Goal: Information Seeking & Learning: Learn about a topic

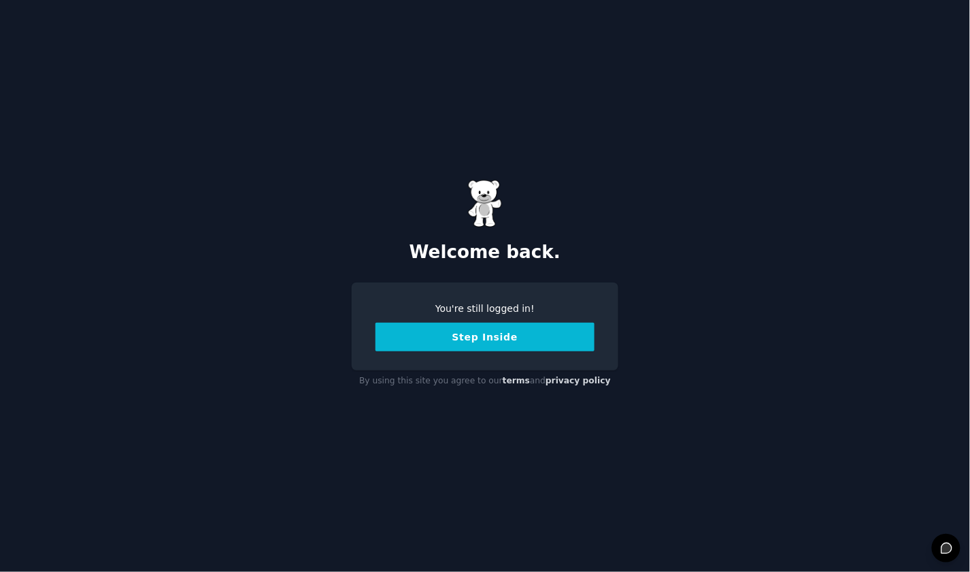
click at [507, 324] on button "Step Inside" at bounding box center [485, 336] width 219 height 29
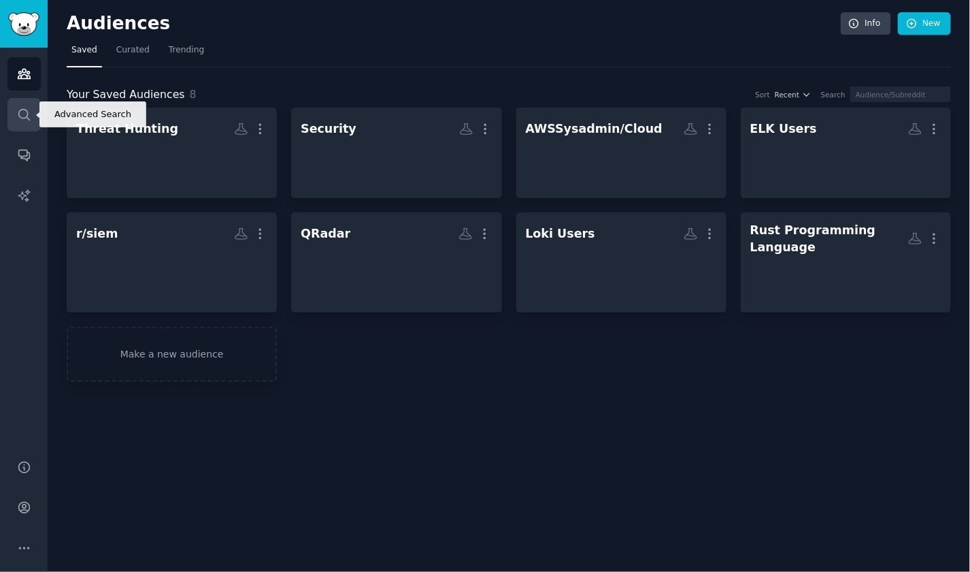
click at [33, 118] on link "Search" at bounding box center [23, 114] width 33 height 33
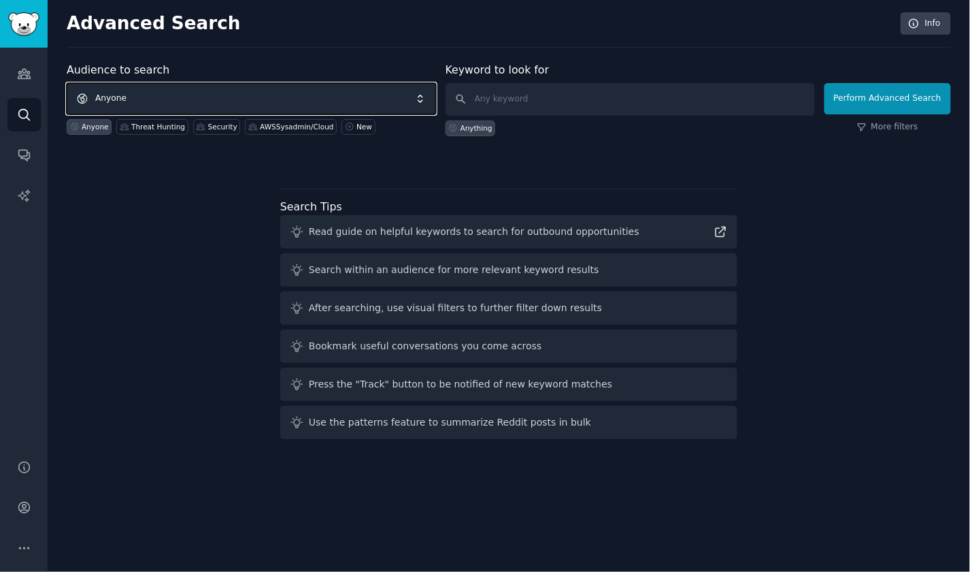
click at [202, 96] on span "Anyone" at bounding box center [251, 98] width 369 height 31
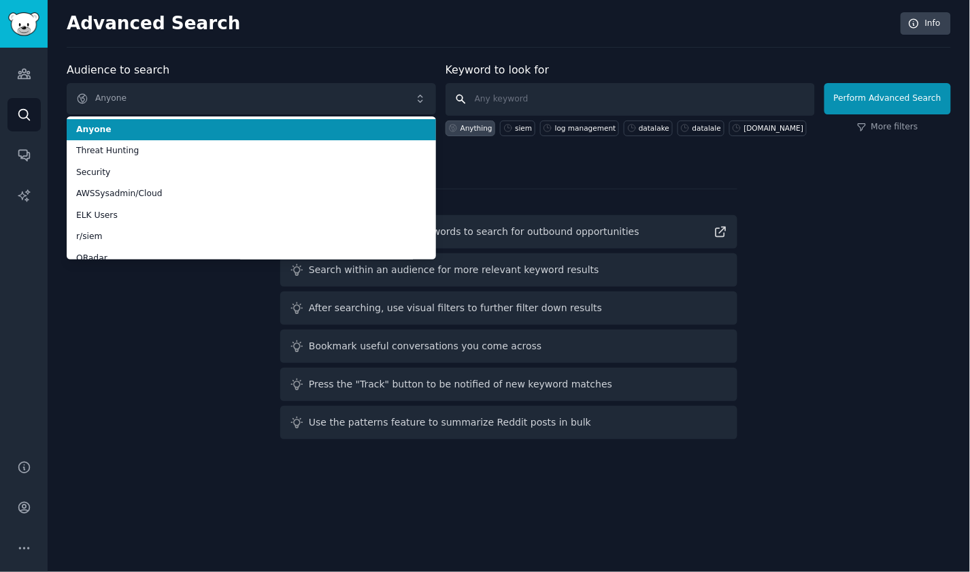
click at [487, 98] on input "text" at bounding box center [630, 99] width 369 height 33
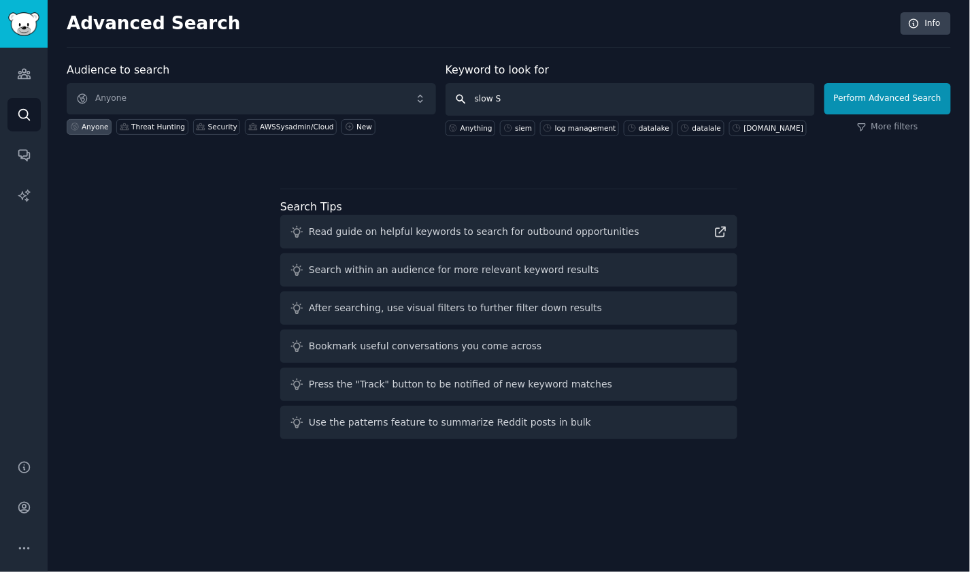
type input "slow S3"
click button "Perform Advanced Search" at bounding box center [888, 98] width 127 height 31
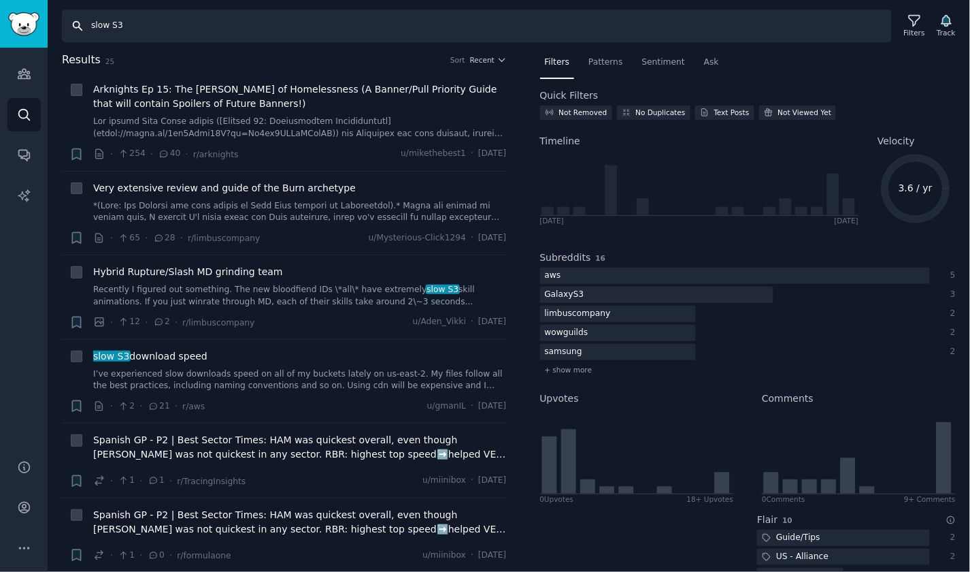
click at [142, 20] on input "slow S3" at bounding box center [477, 26] width 830 height 33
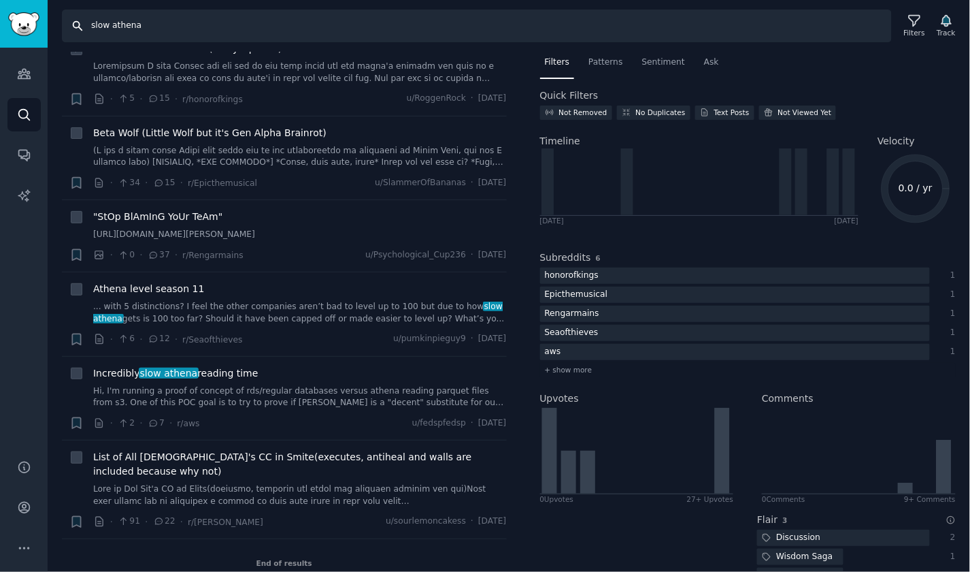
scroll to position [50, 0]
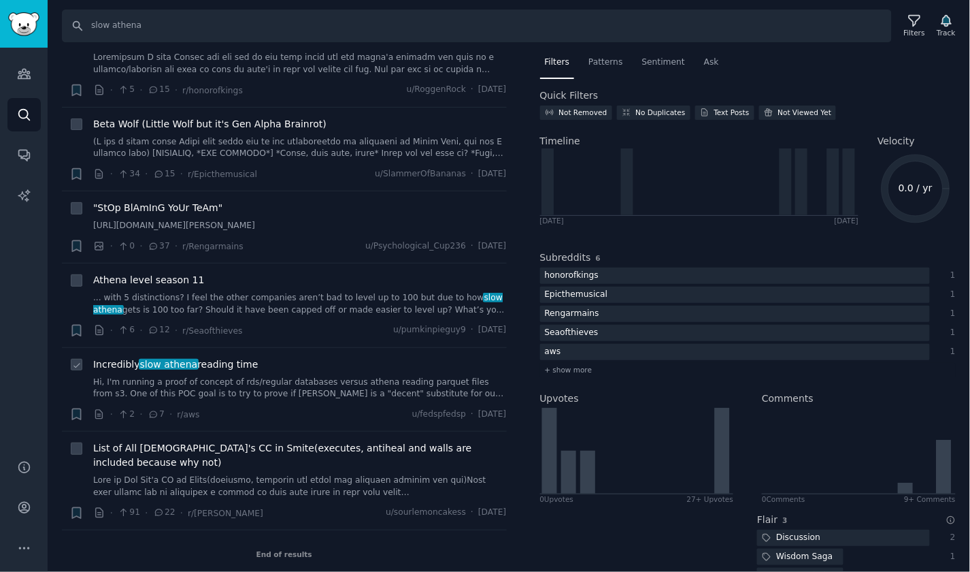
click at [324, 395] on link "Hi, I'm running a proof of concept of rds/regular databases versus athena readi…" at bounding box center [300, 388] width 414 height 24
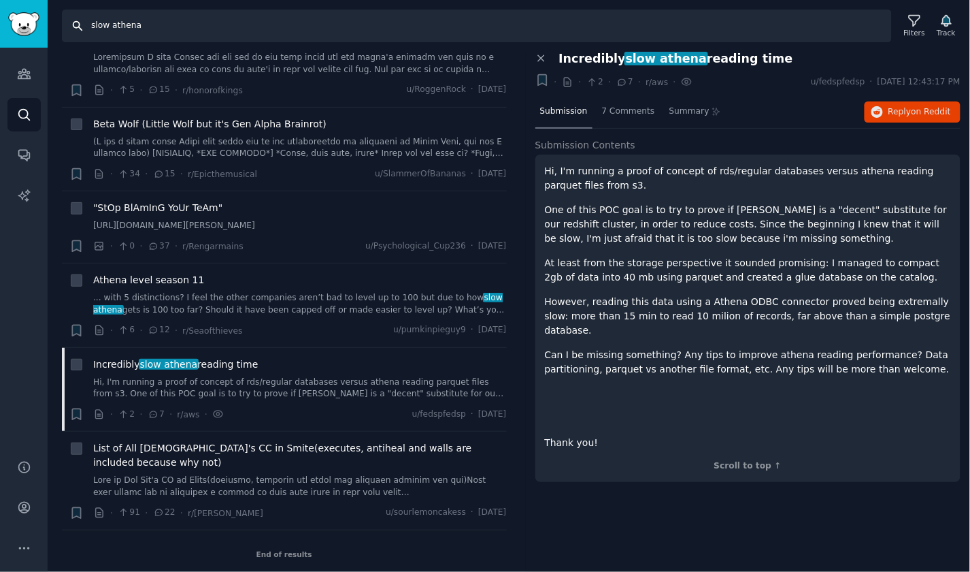
drag, startPoint x: 150, startPoint y: 31, endPoint x: 82, endPoint y: 28, distance: 68.1
click at [82, 28] on input "slow athena" at bounding box center [477, 26] width 830 height 33
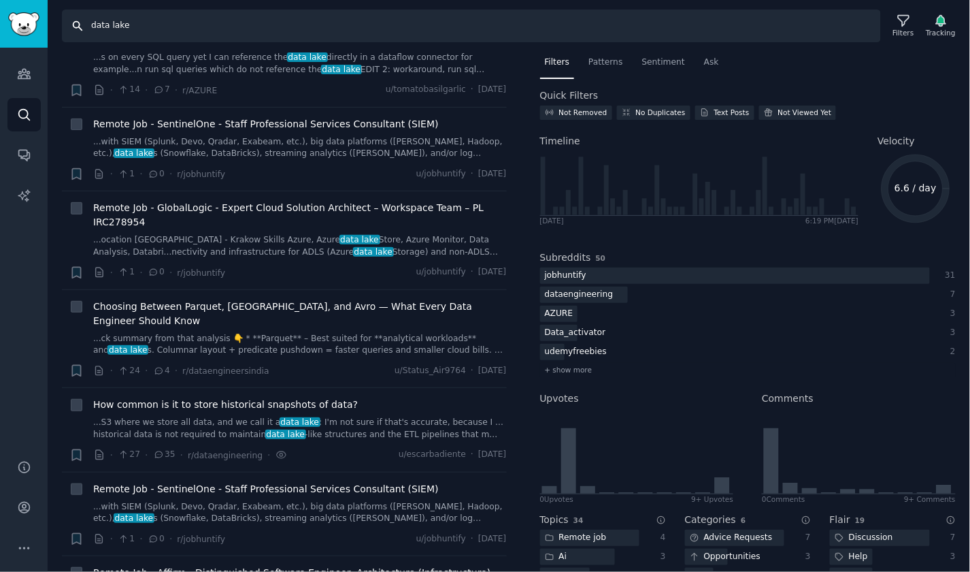
scroll to position [465, 0]
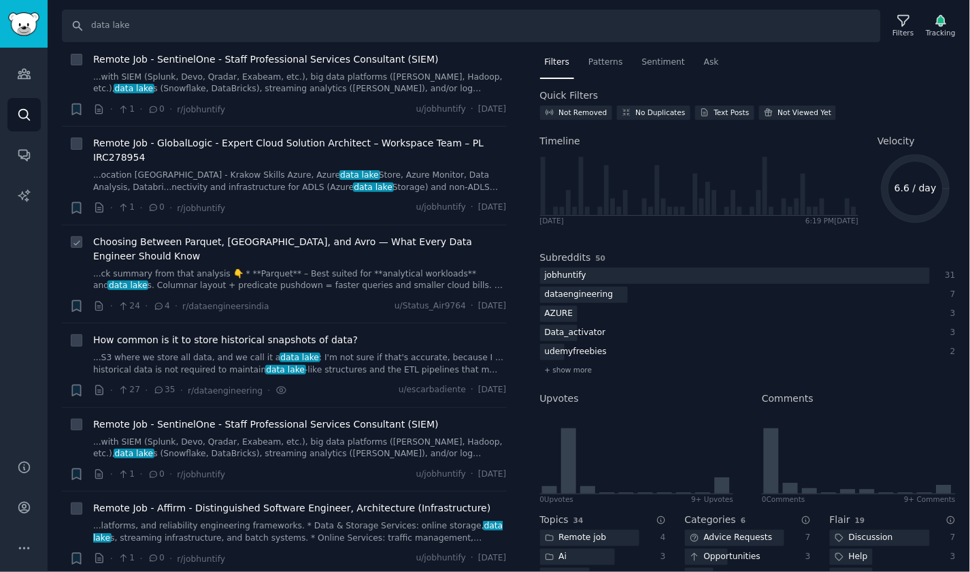
click at [348, 268] on link "...ck summary from that analysis 👇 * **Parquet** – Best suited for **analytical…" at bounding box center [300, 280] width 414 height 24
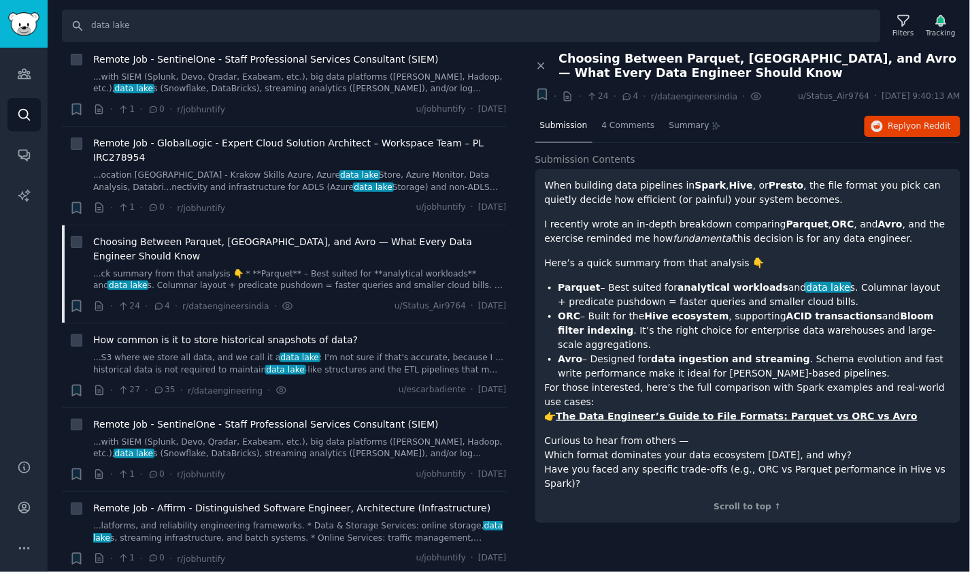
click at [614, 67] on span "Choosing Between Parquet, [GEOGRAPHIC_DATA], and Avro — What Every Data Enginee…" at bounding box center [760, 66] width 402 height 29
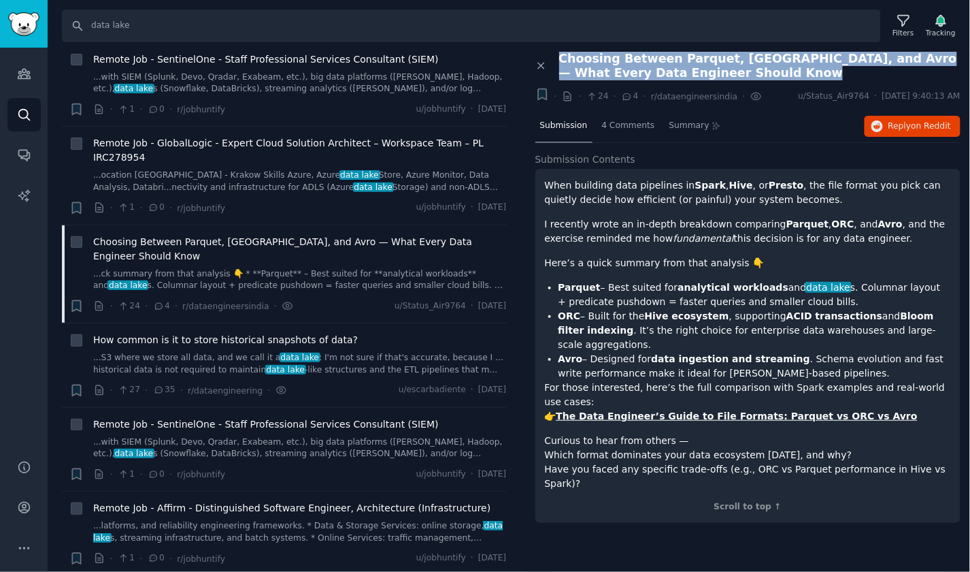
click at [614, 67] on span "Choosing Between Parquet, [GEOGRAPHIC_DATA], and Avro — What Every Data Enginee…" at bounding box center [760, 66] width 402 height 29
copy div "Choosing Between Parquet, ORC, and Avro — What Every Data Engineer Should Know …"
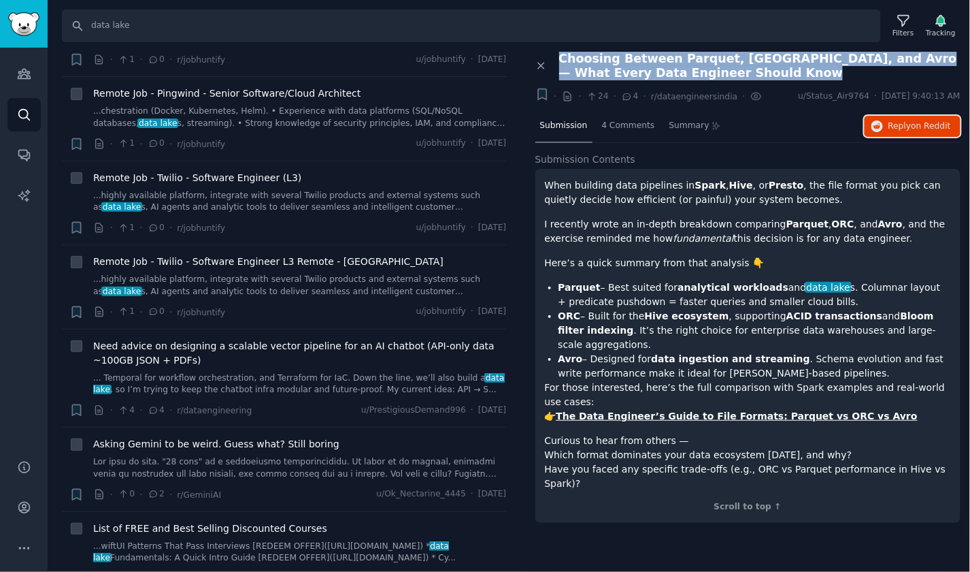
scroll to position [1306, 0]
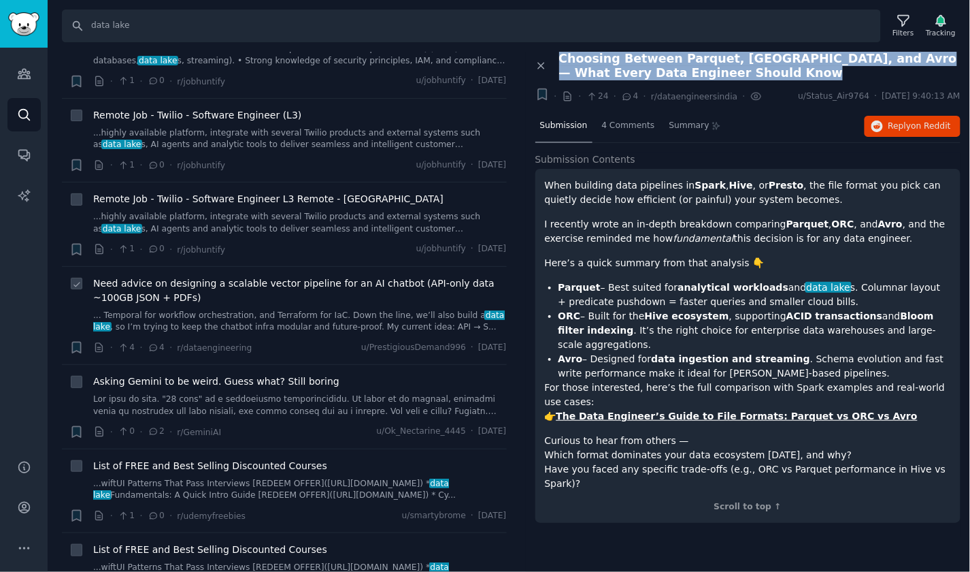
click at [287, 310] on link "... Temporal for workflow orchestration, and Terraform for IaC. Down the line, …" at bounding box center [300, 322] width 414 height 24
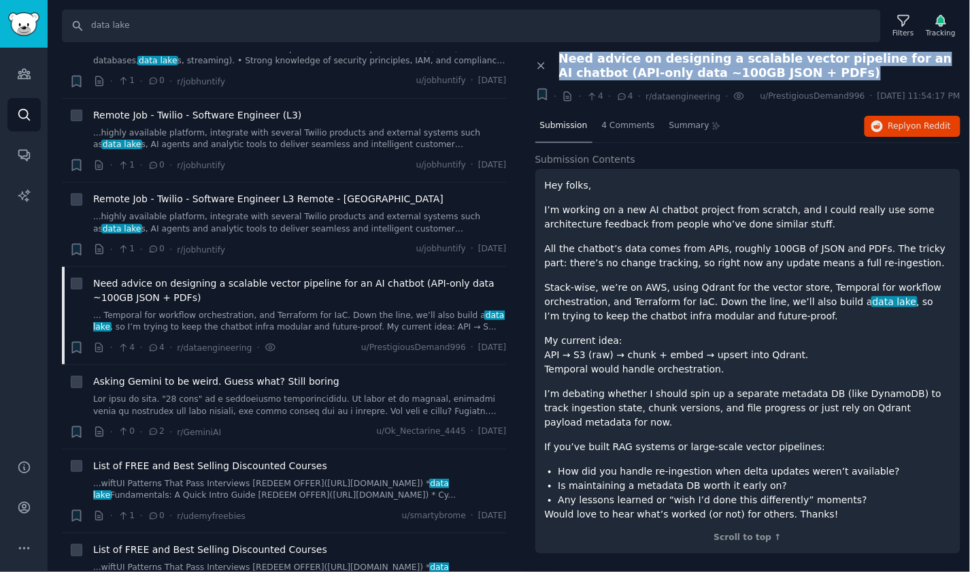
click at [667, 71] on span "Need advice on designing a scalable vector pipeline for an AI chatbot (API-only…" at bounding box center [760, 66] width 402 height 29
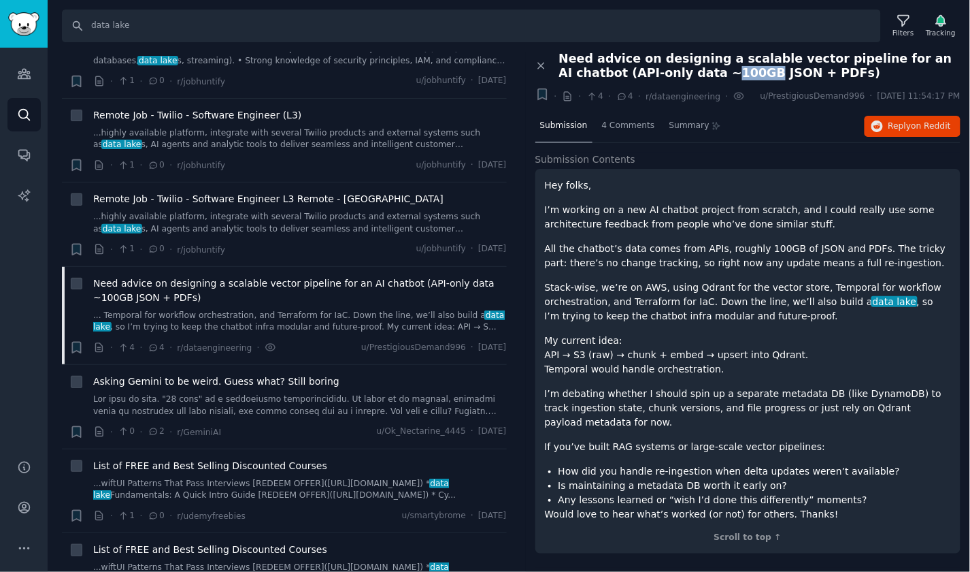
click at [667, 71] on span "Need advice on designing a scalable vector pipeline for an AI chatbot (API-only…" at bounding box center [760, 66] width 402 height 29
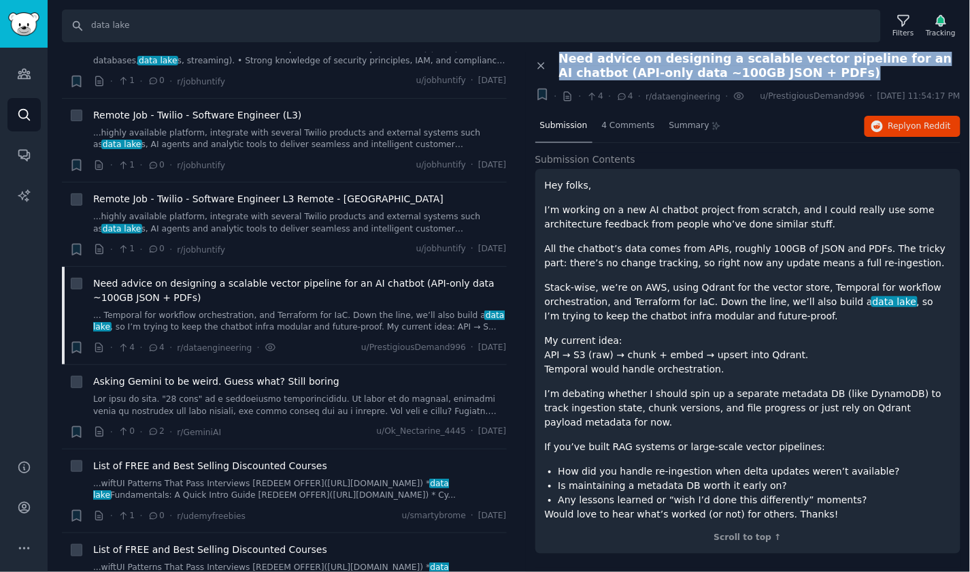
click at [667, 71] on span "Need advice on designing a scalable vector pipeline for an AI chatbot (API-only…" at bounding box center [760, 66] width 402 height 29
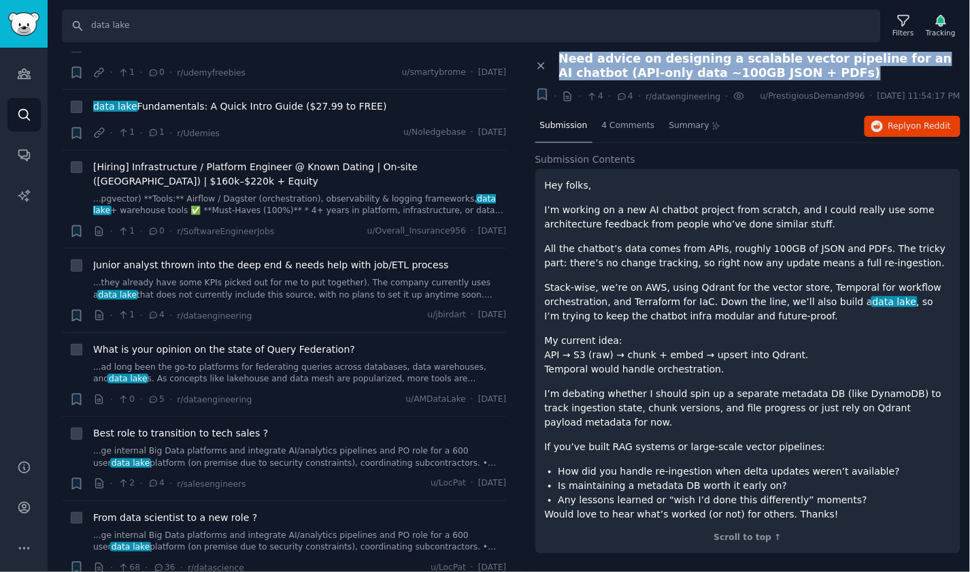
scroll to position [2006, 0]
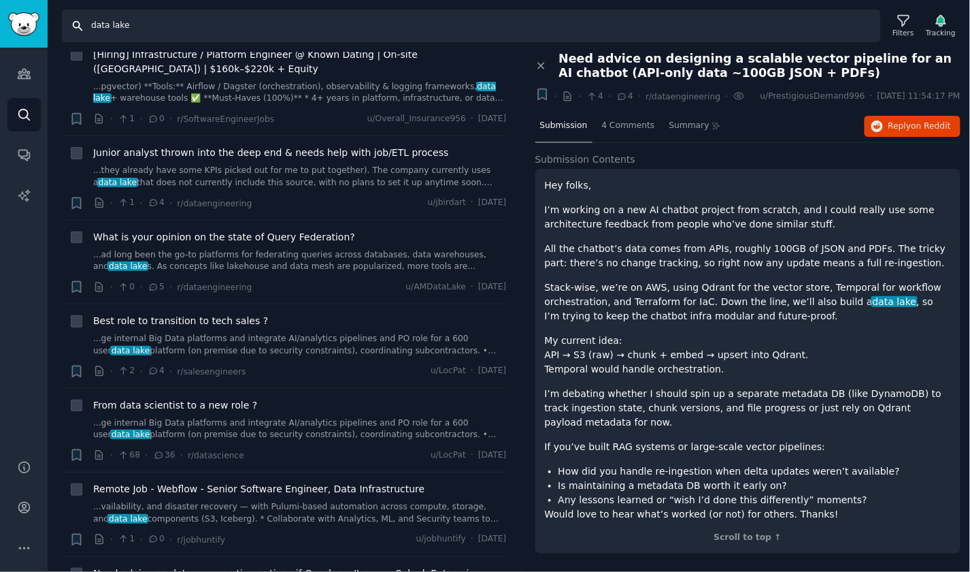
click at [132, 30] on input "data lake" at bounding box center [471, 26] width 819 height 33
type input "siem"
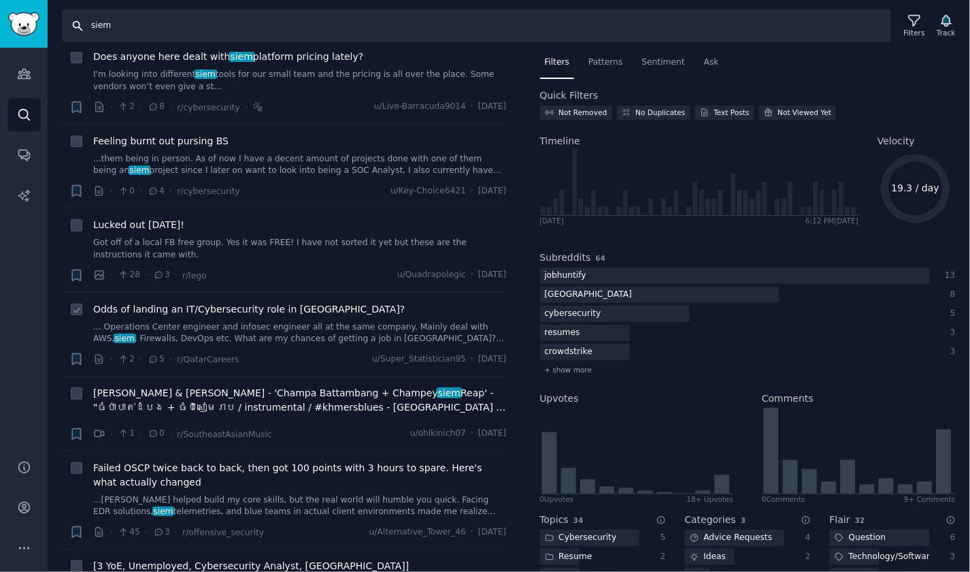
scroll to position [1691, 0]
